Goal: Information Seeking & Learning: Learn about a topic

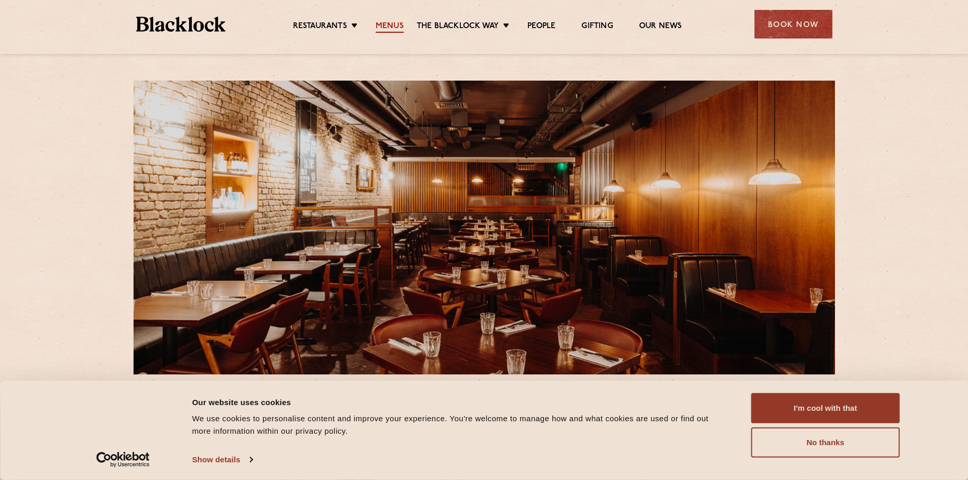
click at [394, 25] on link "Menus" at bounding box center [390, 26] width 28 height 11
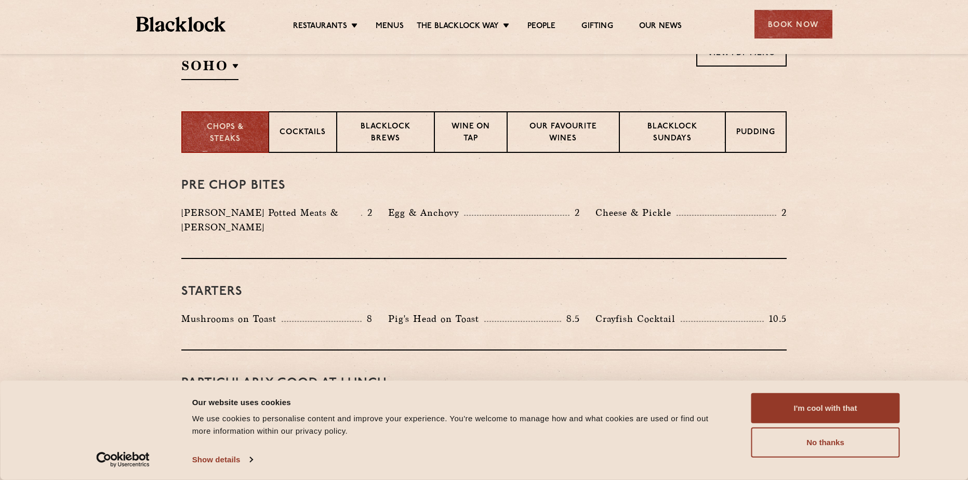
scroll to position [364, 0]
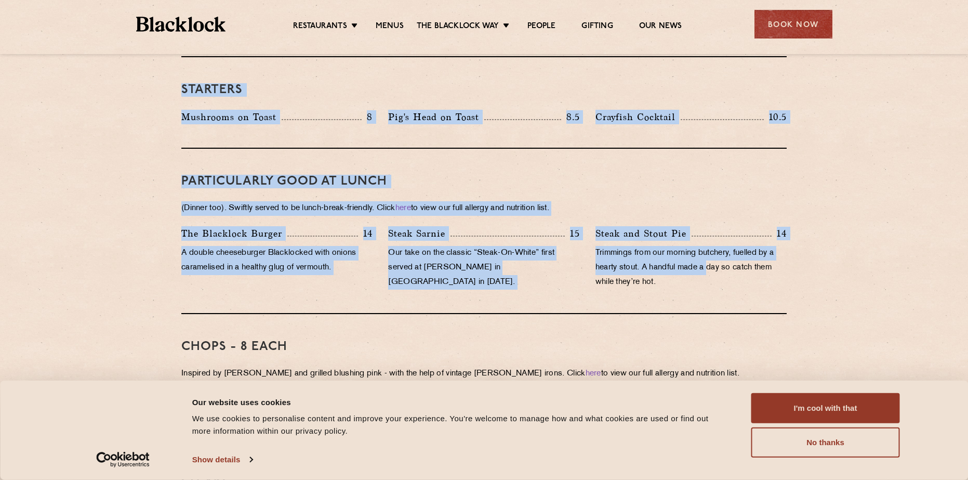
drag, startPoint x: 210, startPoint y: 186, endPoint x: 710, endPoint y: 259, distance: 505.6
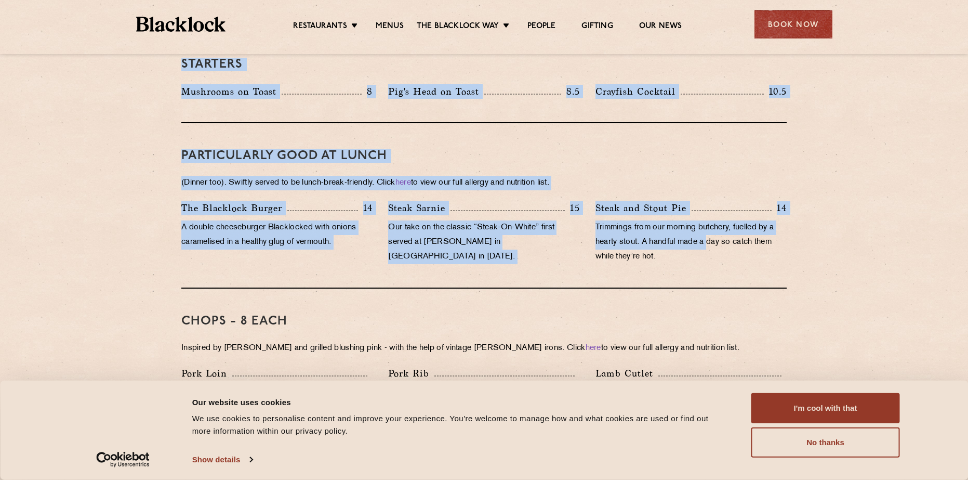
scroll to position [571, 0]
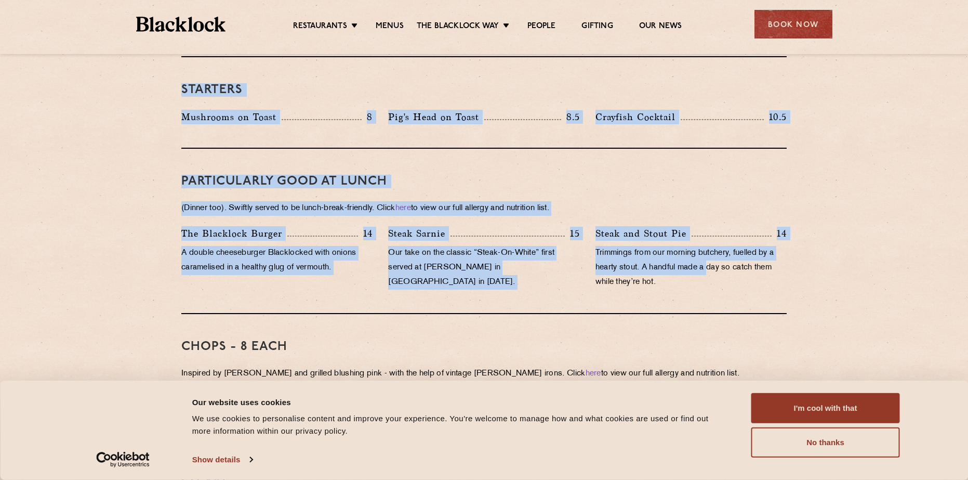
click at [361, 201] on p "(Dinner too). Swiftly served to be lunch-break-friendly. Click here to view our…" at bounding box center [483, 208] width 605 height 15
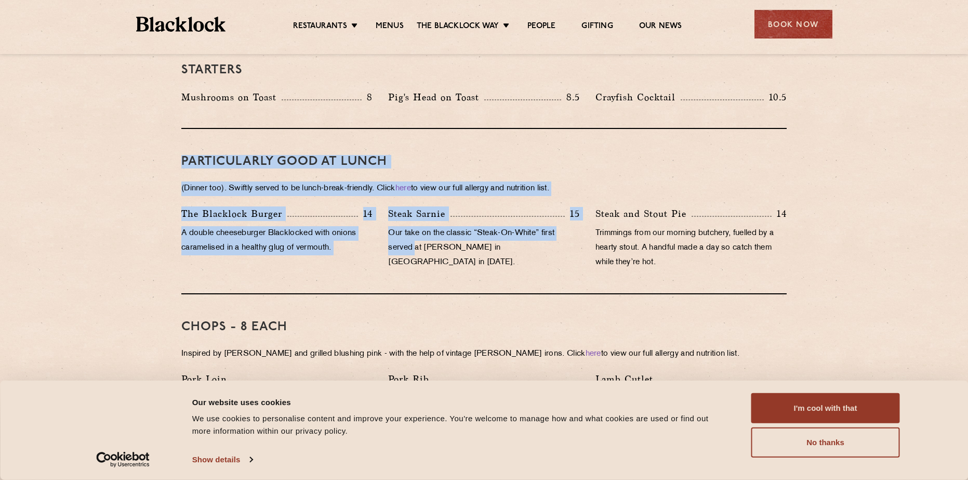
scroll to position [623, 0]
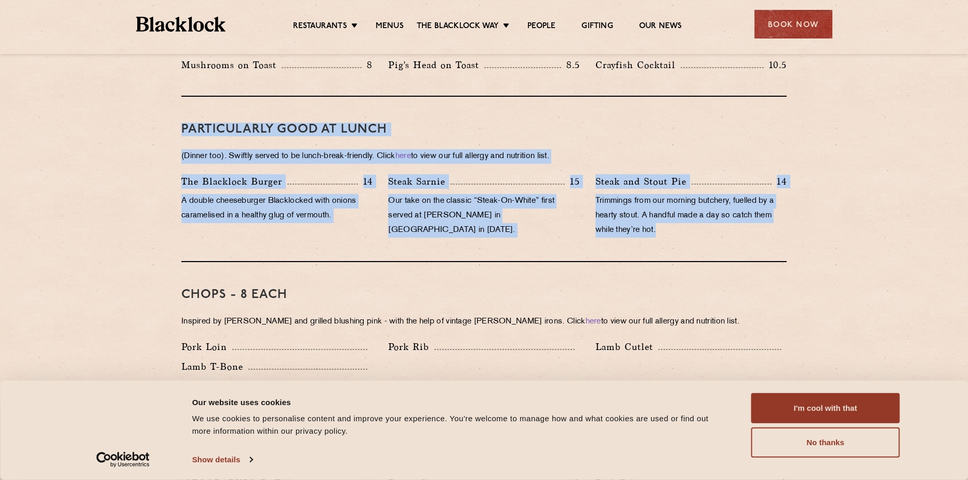
drag, startPoint x: 173, startPoint y: 166, endPoint x: 788, endPoint y: 238, distance: 618.9
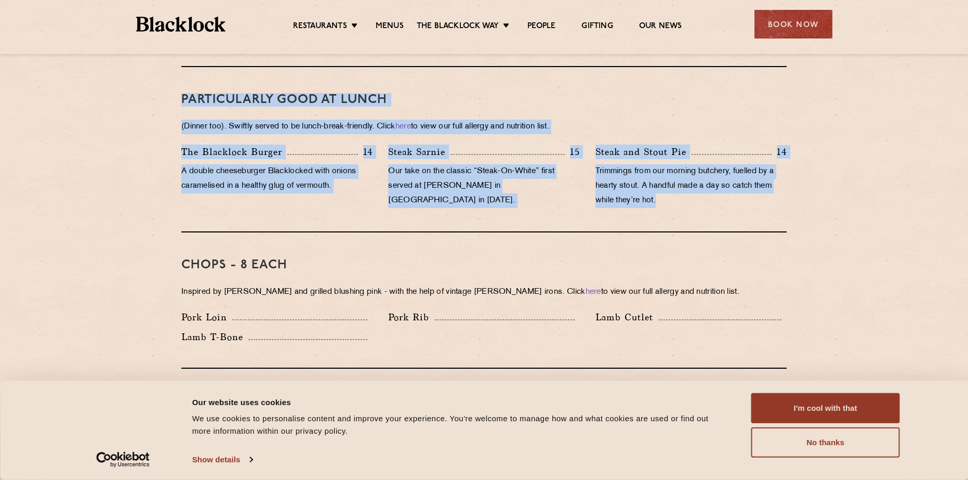
scroll to position [779, 0]
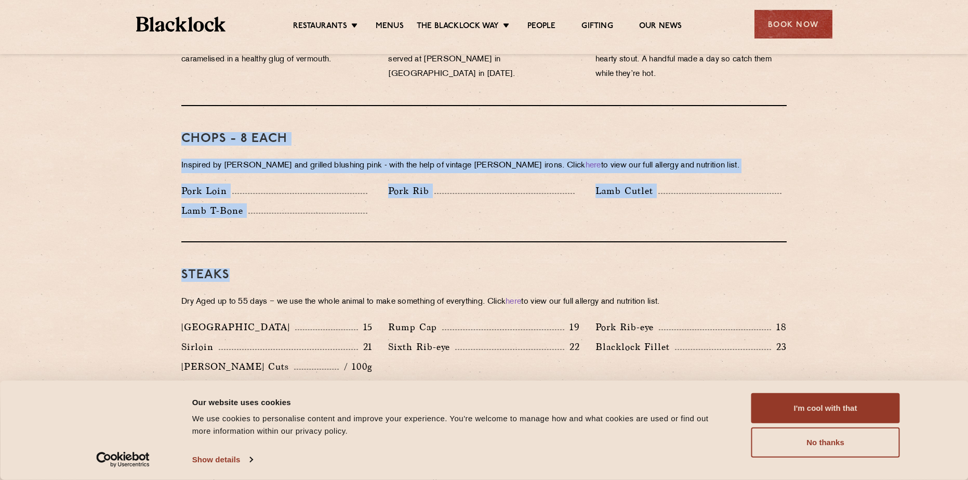
drag, startPoint x: 165, startPoint y: 121, endPoint x: 790, endPoint y: 241, distance: 636.4
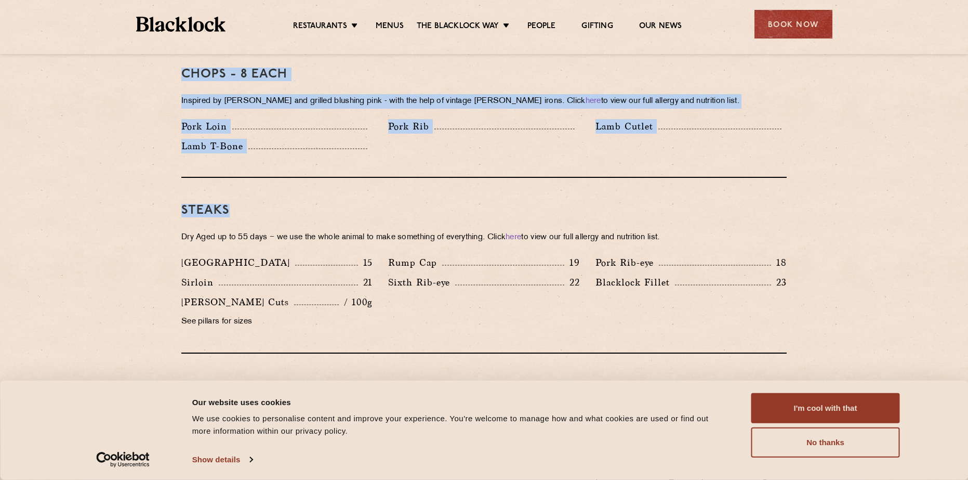
scroll to position [935, 0]
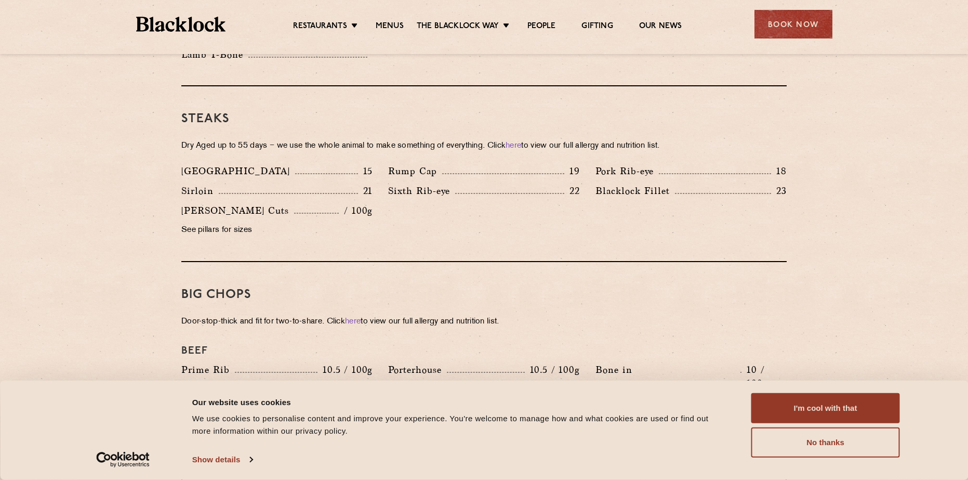
click at [256, 183] on div "Sirloin 21" at bounding box center [276, 190] width 191 height 15
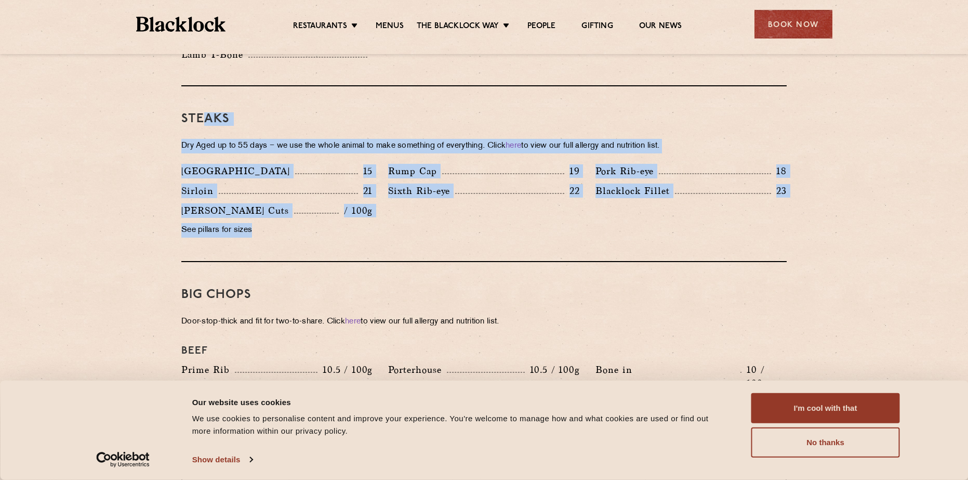
drag, startPoint x: 201, startPoint y: 101, endPoint x: 420, endPoint y: 230, distance: 254.7
click at [420, 230] on div "Steaks Dry Aged up to 55 days − we use the whole animal to make something of ev…" at bounding box center [483, 174] width 605 height 176
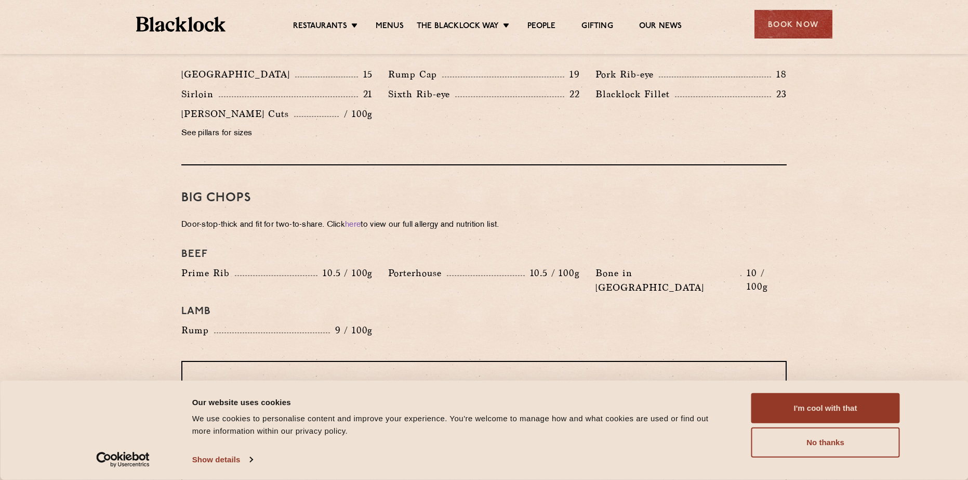
scroll to position [1039, 0]
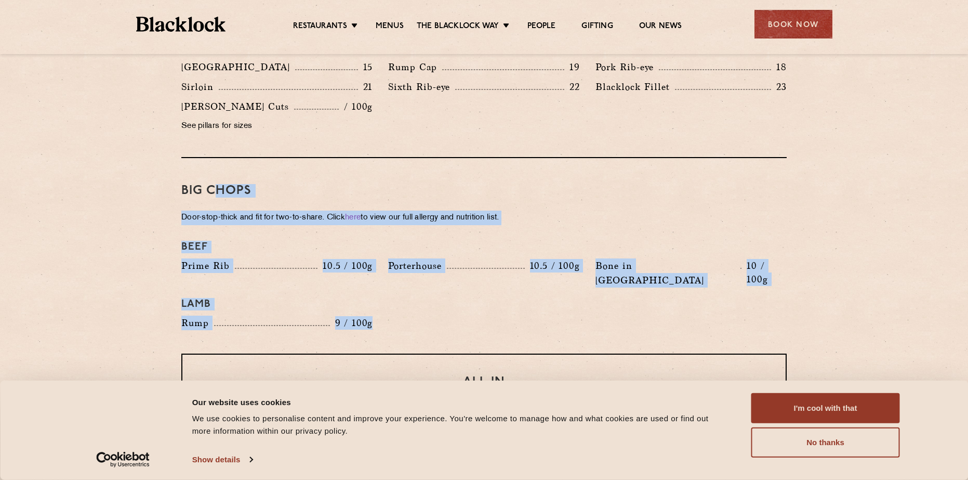
drag, startPoint x: 213, startPoint y: 175, endPoint x: 387, endPoint y: 303, distance: 216.2
click at [387, 303] on div "Big Chops Door-stop-thick and fit for two-to-share. Click here to view our full…" at bounding box center [483, 255] width 605 height 195
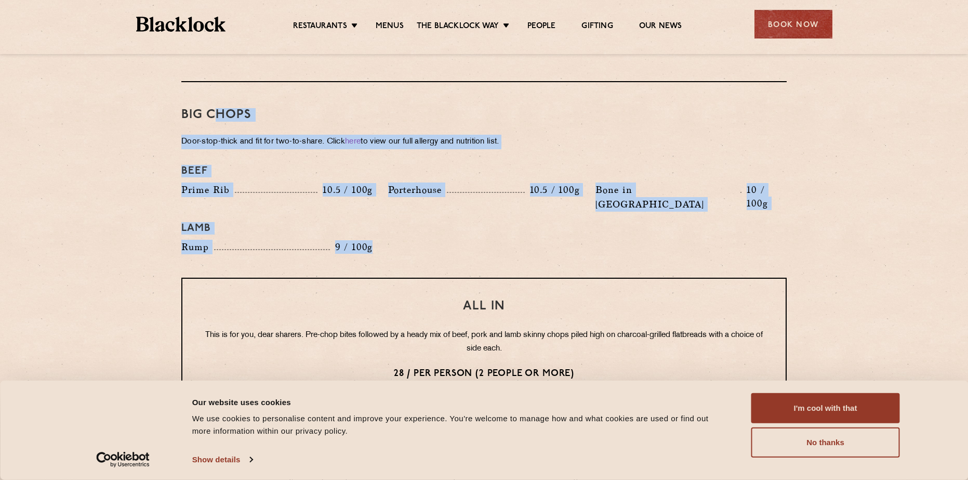
scroll to position [1143, 0]
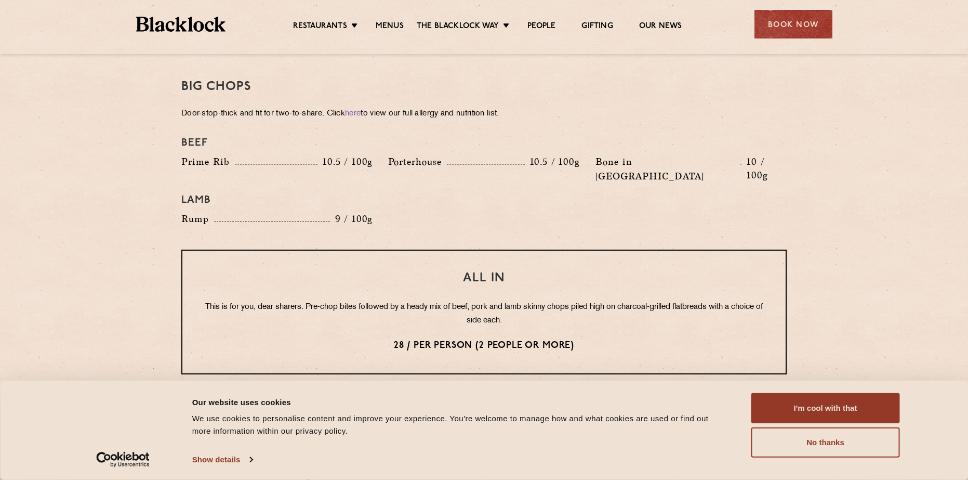
click at [402, 249] on div "All In This is for you, dear sharers. Pre-chop bites followed by a heady mix of…" at bounding box center [483, 311] width 605 height 125
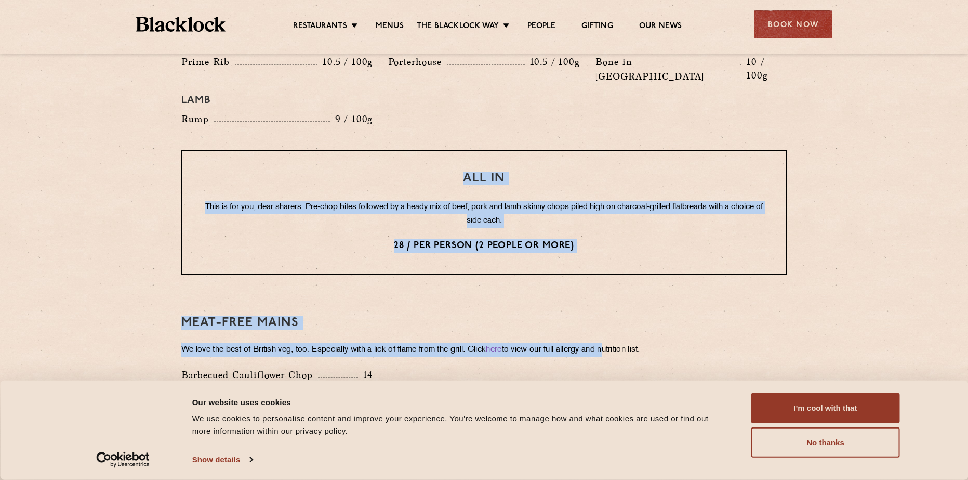
scroll to position [1247, 0]
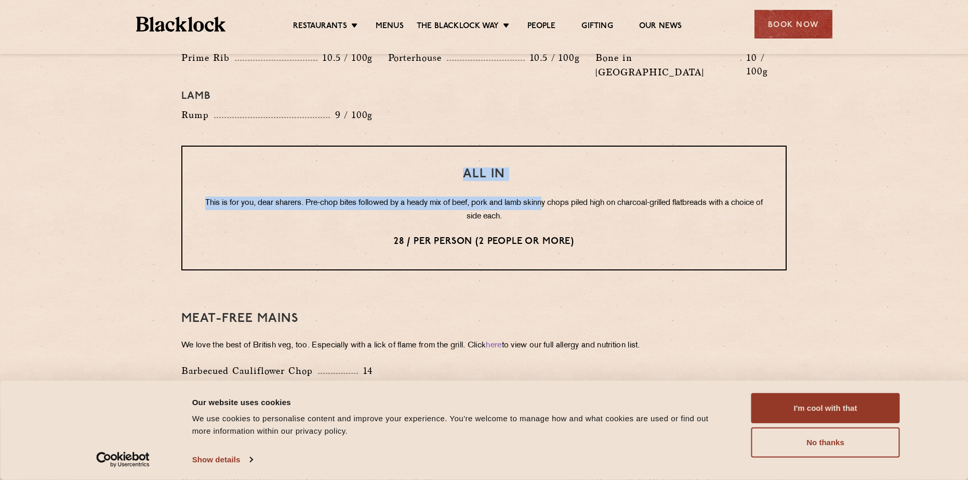
drag, startPoint x: 414, startPoint y: 242, endPoint x: 558, endPoint y: 179, distance: 157.3
click at [558, 179] on div "All In This is for you, dear sharers. Pre-chop bites followed by a heady mix of…" at bounding box center [483, 207] width 605 height 125
click at [328, 196] on p "This is for you, dear sharers. Pre-chop bites followed by a heady mix of beef, …" at bounding box center [484, 209] width 562 height 27
click at [325, 196] on p "This is for you, dear sharers. Pre-chop bites followed by a heady mix of beef, …" at bounding box center [484, 209] width 562 height 27
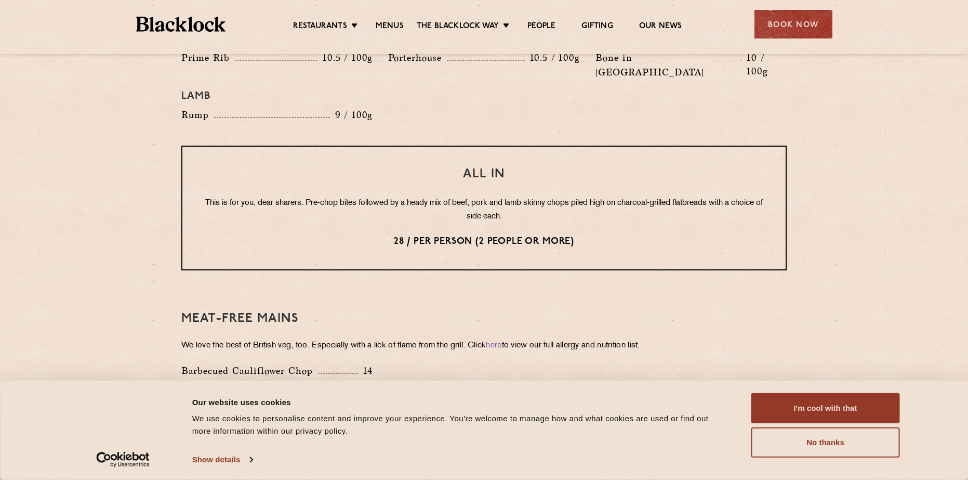
click at [306, 196] on p "This is for you, dear sharers. Pre-chop bites followed by a heady mix of beef, …" at bounding box center [484, 209] width 562 height 27
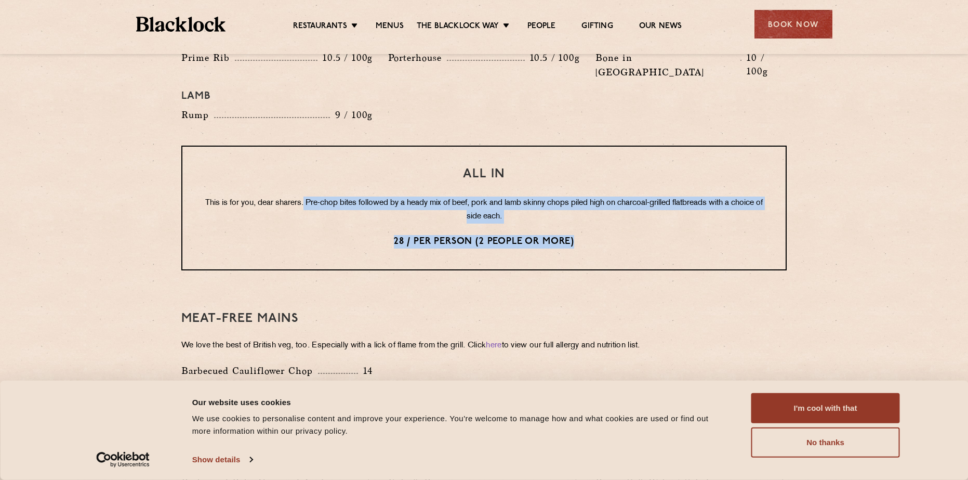
drag, startPoint x: 318, startPoint y: 172, endPoint x: 768, endPoint y: 221, distance: 452.5
click at [768, 221] on div "All In This is for you, dear sharers. Pre-chop bites followed by a heady mix of…" at bounding box center [483, 207] width 605 height 125
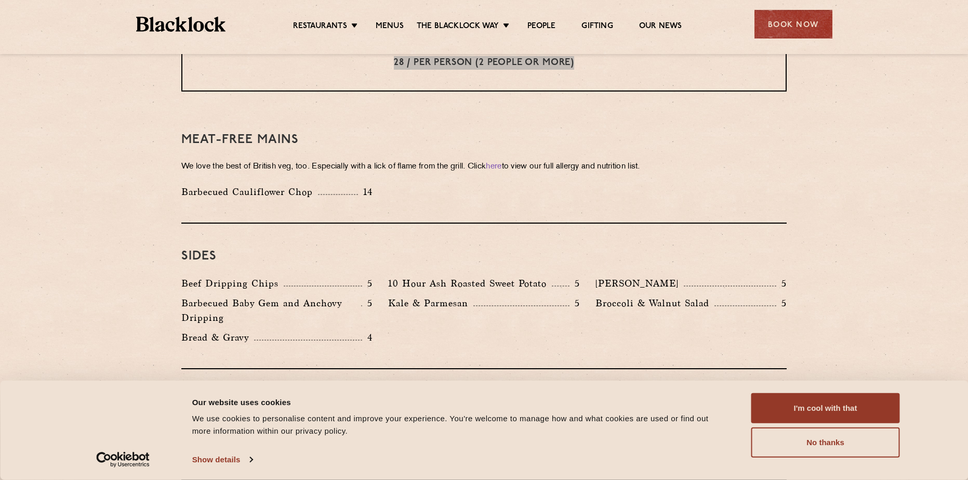
scroll to position [1455, 0]
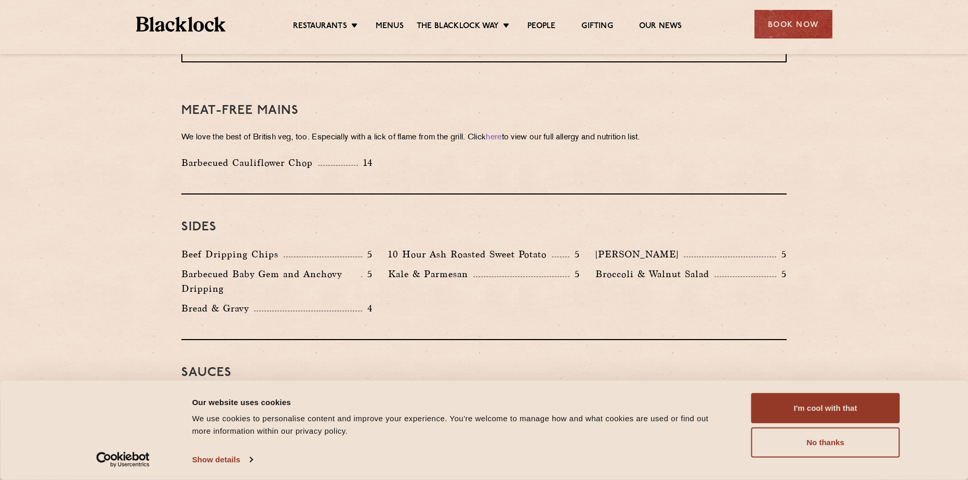
click at [792, 411] on button "I'm cool with that" at bounding box center [825, 408] width 149 height 30
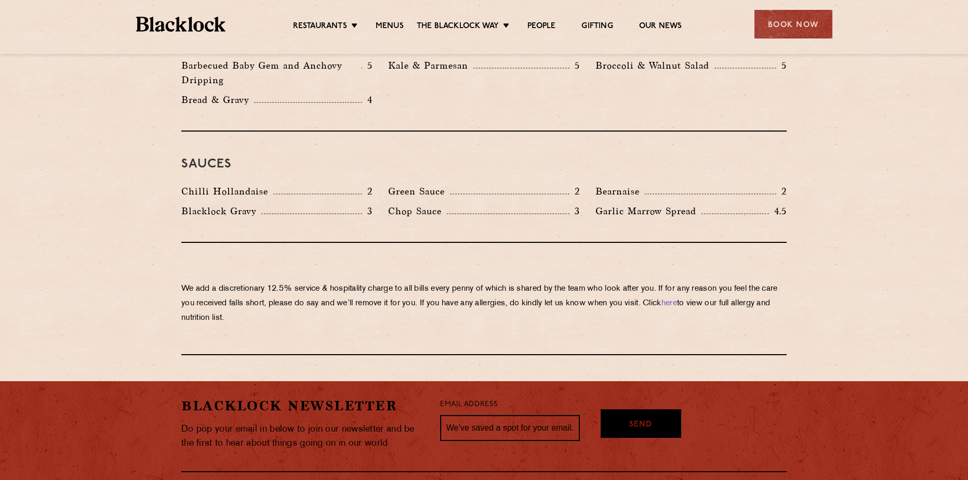
scroll to position [1761, 0]
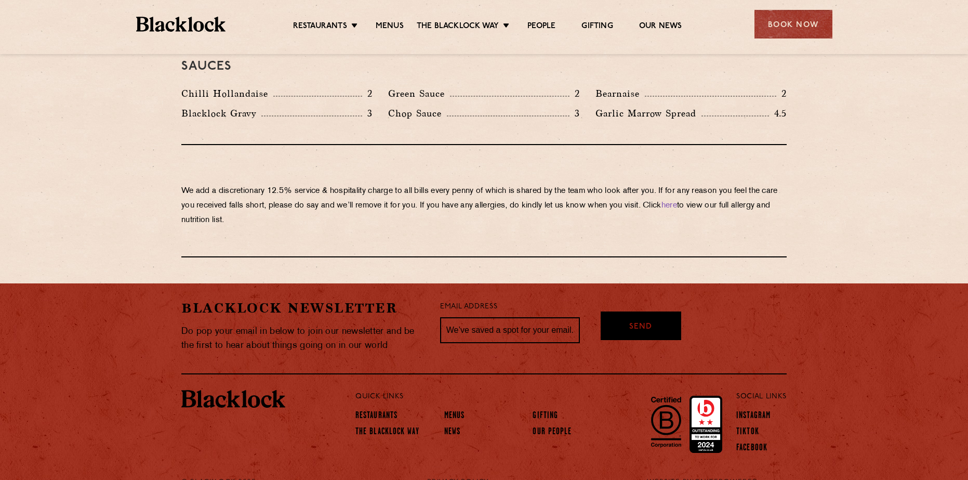
drag, startPoint x: 735, startPoint y: 320, endPoint x: 723, endPoint y: 427, distance: 107.7
